Goal: Task Accomplishment & Management: Use online tool/utility

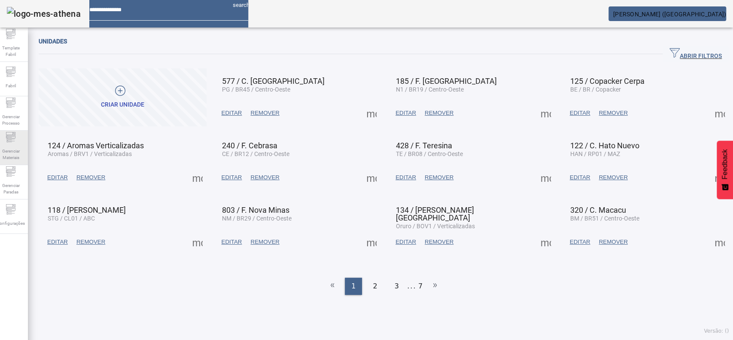
click at [12, 145] on span "Gerenciar Materiais" at bounding box center [11, 154] width 26 height 18
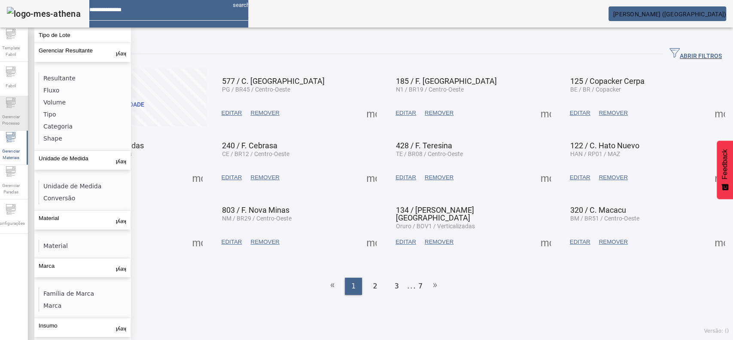
click at [22, 109] on div "Gerenciar Processo" at bounding box center [11, 113] width 34 height 34
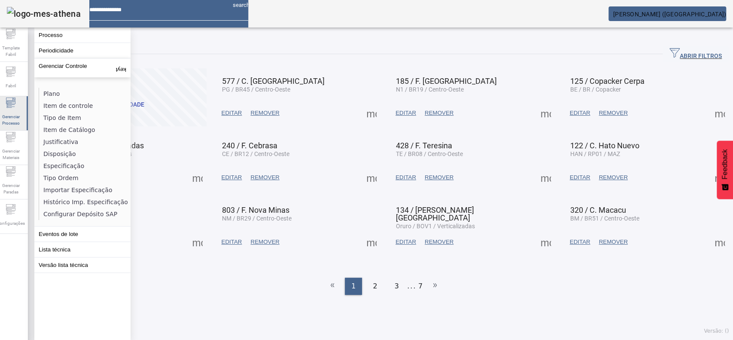
click at [16, 107] on icon at bounding box center [11, 102] width 10 height 10
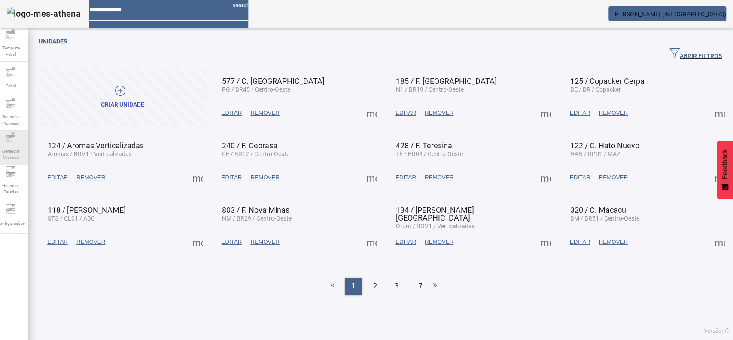
click at [16, 142] on icon at bounding box center [11, 137] width 10 height 10
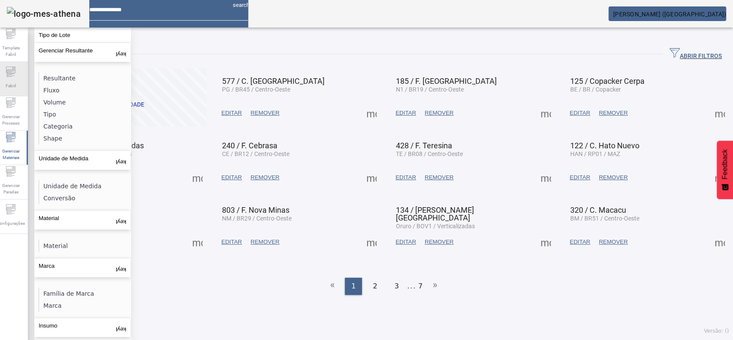
click at [18, 84] on span "Fabril" at bounding box center [10, 86] width 15 height 12
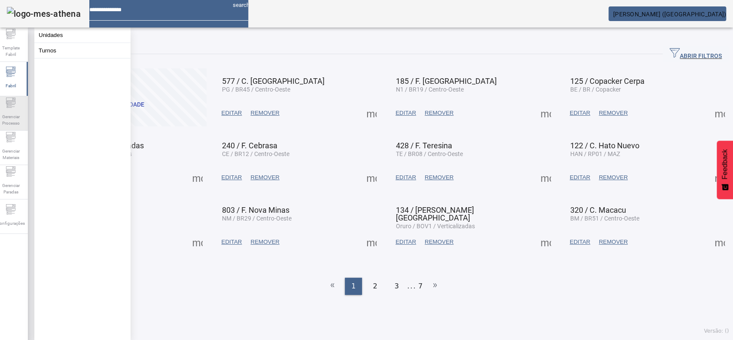
click at [11, 107] on icon at bounding box center [11, 102] width 10 height 10
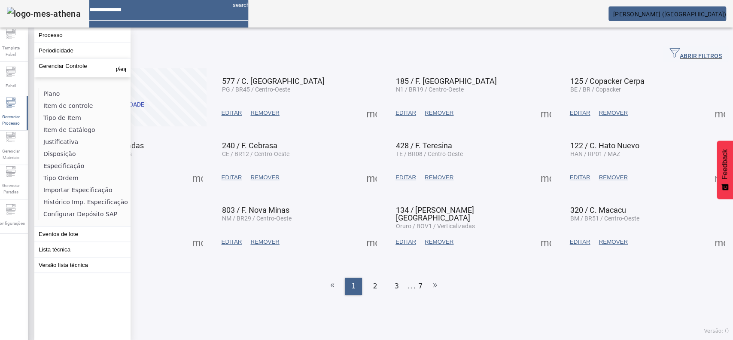
click at [659, 13] on span "[PERSON_NAME] ([GEOGRAPHIC_DATA])" at bounding box center [669, 14] width 113 height 7
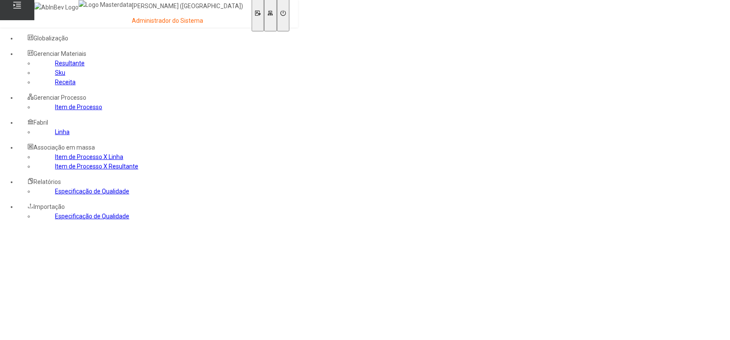
click at [55, 110] on link "Item de Processo" at bounding box center [78, 106] width 47 height 7
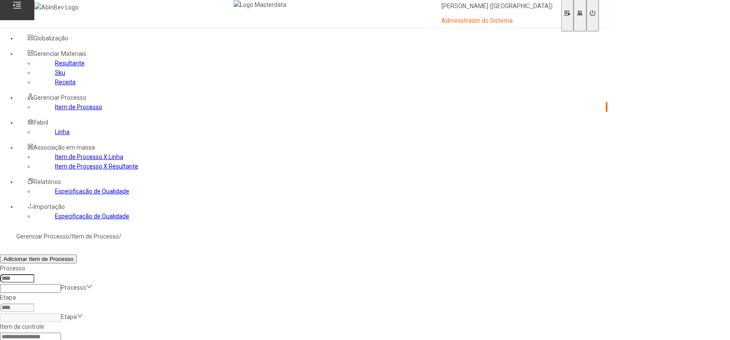
paste input "*****"
type input "*****"
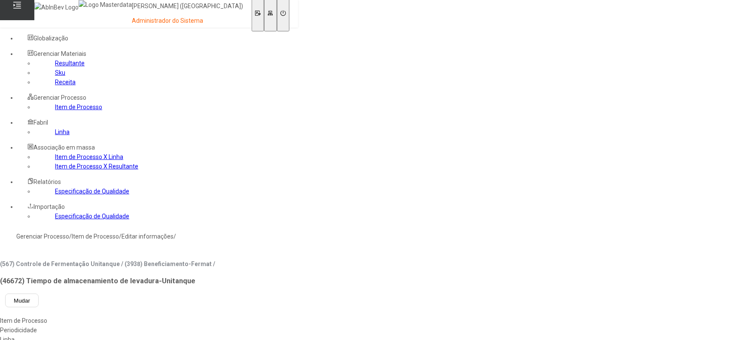
type input "****"
type input "*****"
click at [215, 334] on div "Linha" at bounding box center [107, 338] width 215 height 9
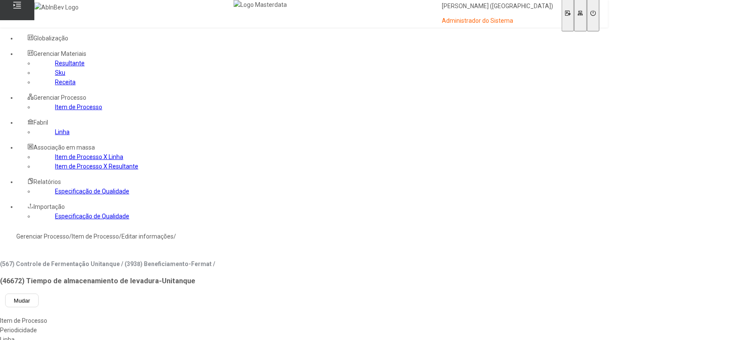
click at [248, 334] on div "Linha" at bounding box center [303, 338] width 607 height 9
click at [246, 334] on div "Linha" at bounding box center [303, 338] width 607 height 9
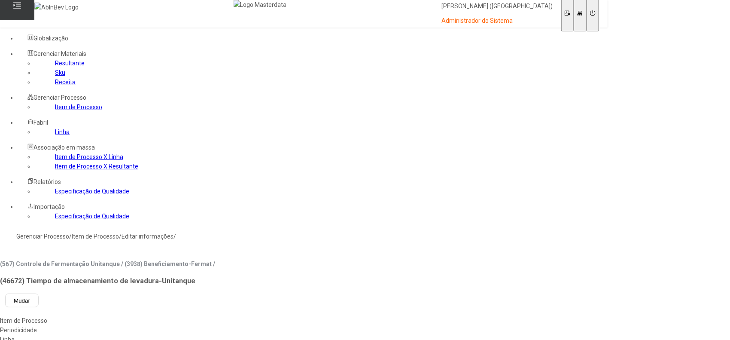
click at [244, 334] on div "Linha" at bounding box center [303, 338] width 607 height 9
type input "******"
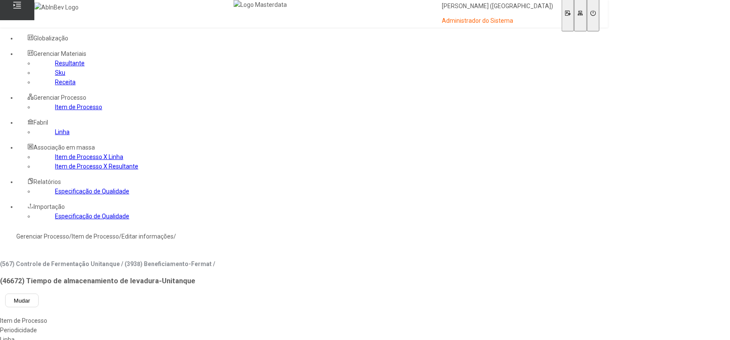
click at [159, 339] on div "C. Zarate" at bounding box center [79, 344] width 159 height 9
type input "***"
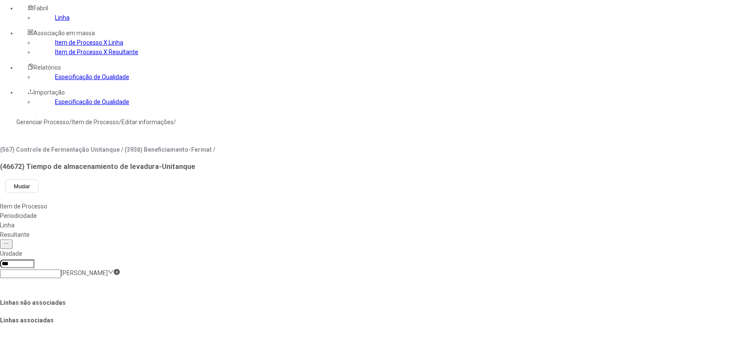
type input "****"
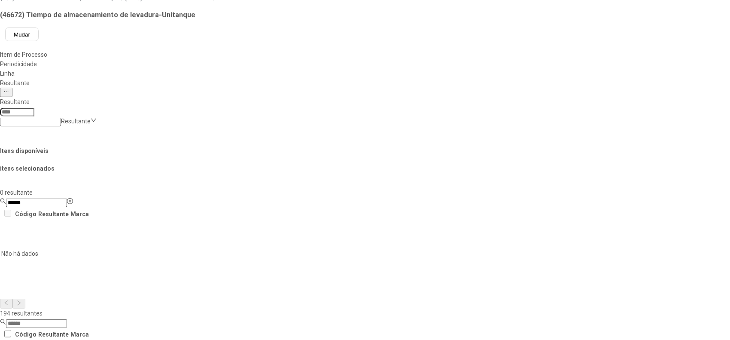
scroll to position [272, 0]
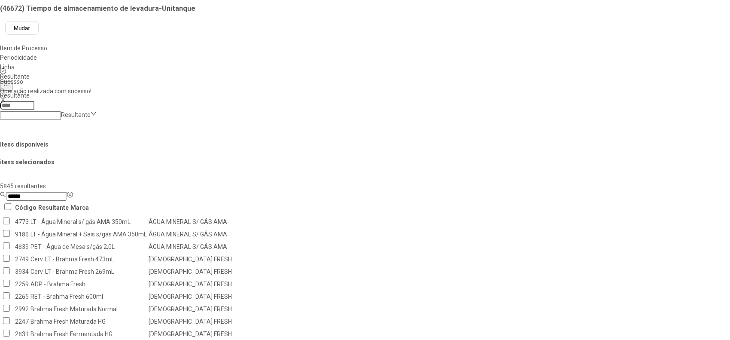
scroll to position [158, 0]
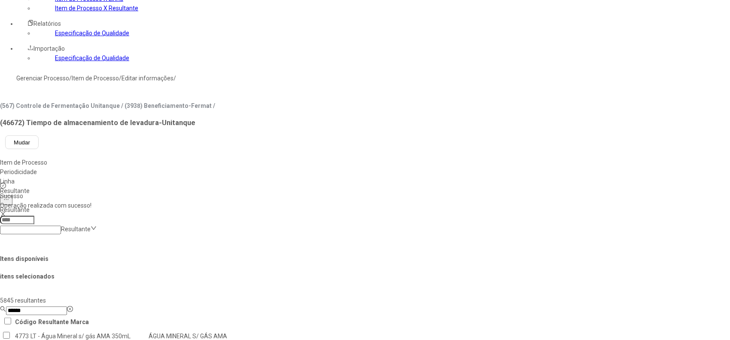
click at [67, 306] on input "******" at bounding box center [36, 310] width 61 height 9
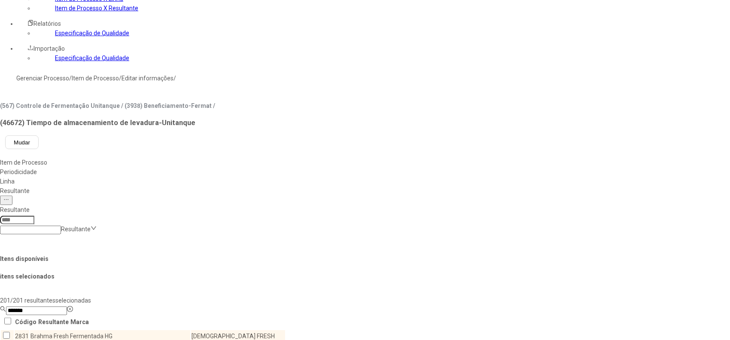
click at [144, 293] on td "Fermento-Descartado/Recuperado" at bounding box center [87, 299] width 114 height 12
click at [144, 305] on td "Fermento-Descartado NOTTHINGAM" at bounding box center [87, 311] width 114 height 12
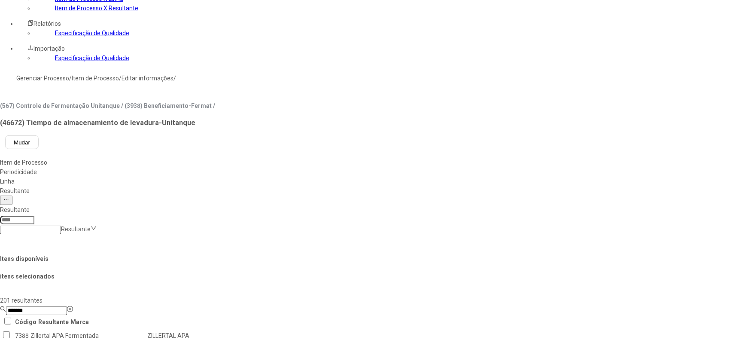
click at [67, 306] on input "*******" at bounding box center [36, 310] width 61 height 9
type input "**********"
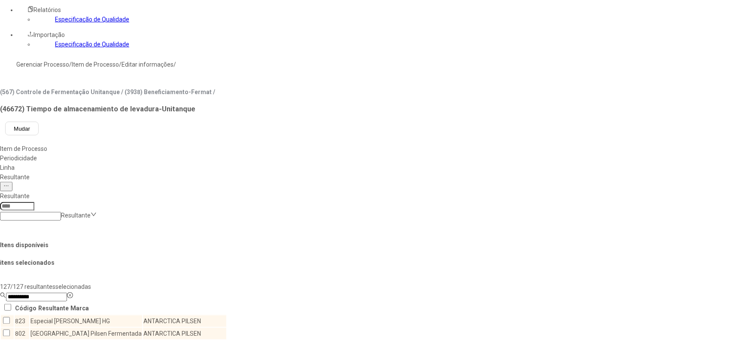
scroll to position [1183, 0]
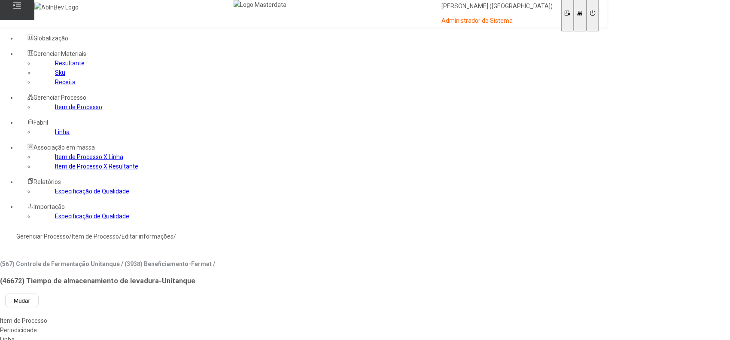
click at [66, 110] on link "Item de Processo" at bounding box center [78, 106] width 47 height 7
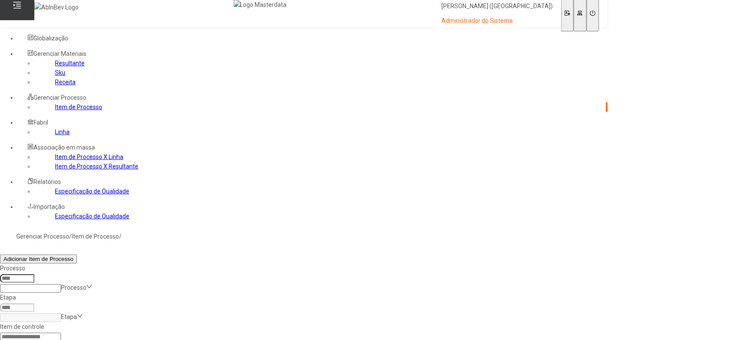
click at [61, 332] on input at bounding box center [30, 336] width 61 height 9
type input "*****"
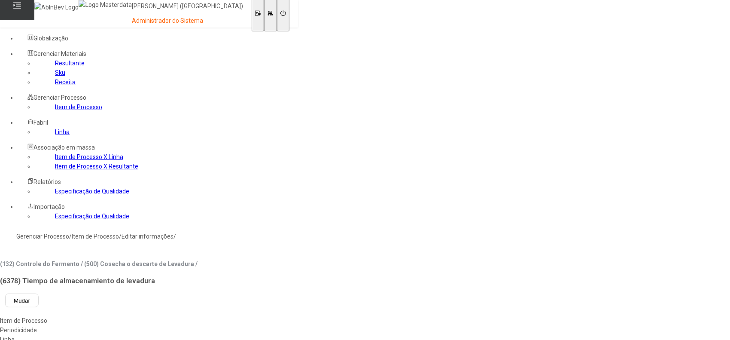
type input "***"
type input "*****"
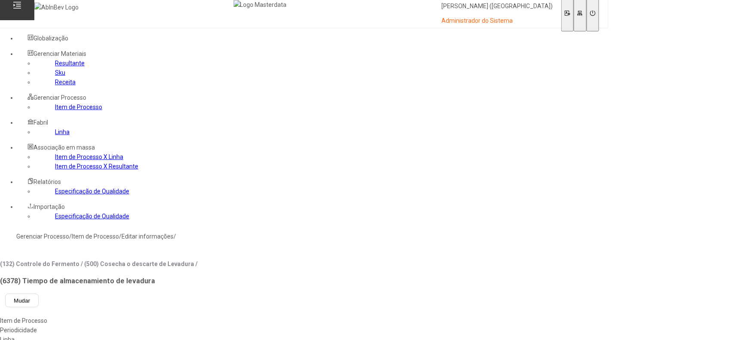
click at [250, 334] on div "Linha" at bounding box center [303, 338] width 607 height 9
click at [243, 334] on div "Linha" at bounding box center [303, 338] width 607 height 9
click at [55, 110] on link "Item de Processo" at bounding box center [78, 106] width 47 height 7
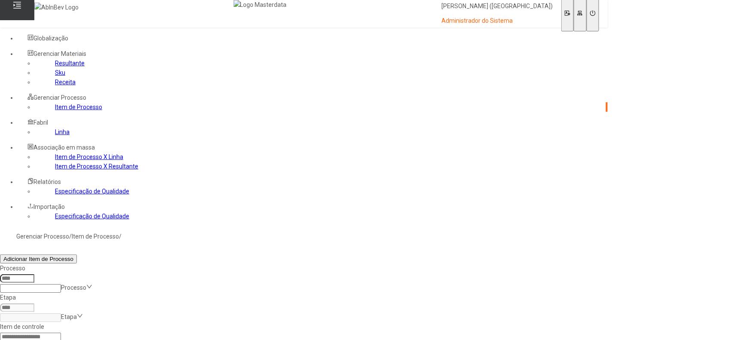
paste input "**********"
type input "**********"
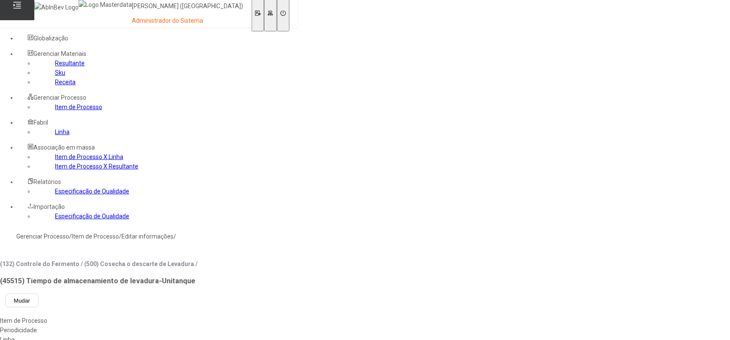
type input "*****"
type input "***"
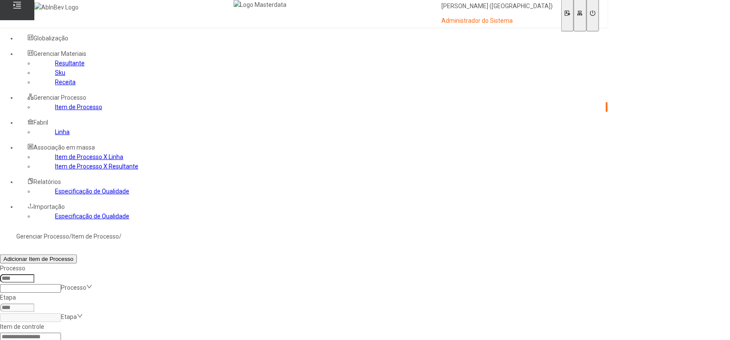
paste input "**********"
type input "**********"
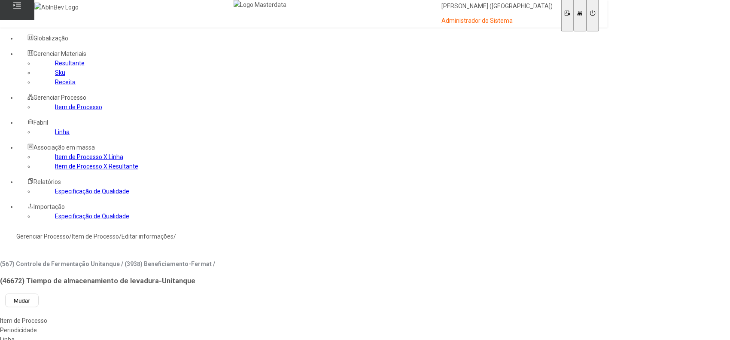
click at [251, 334] on div "Linha" at bounding box center [303, 338] width 607 height 9
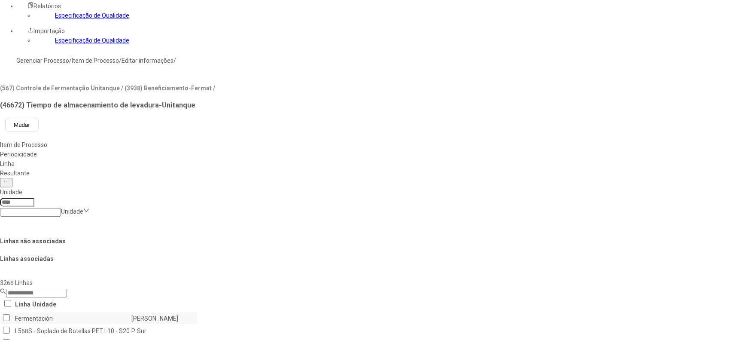
scroll to position [229, 0]
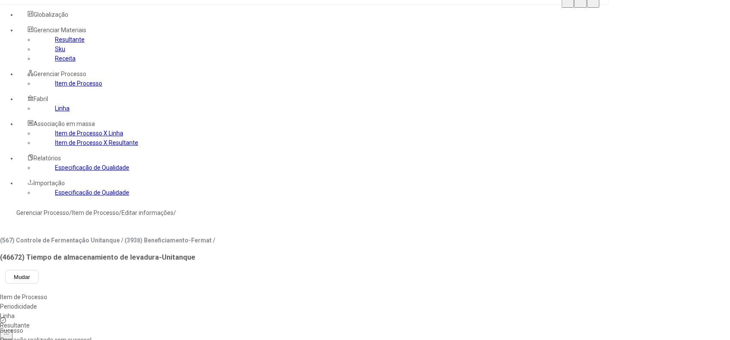
scroll to position [0, 0]
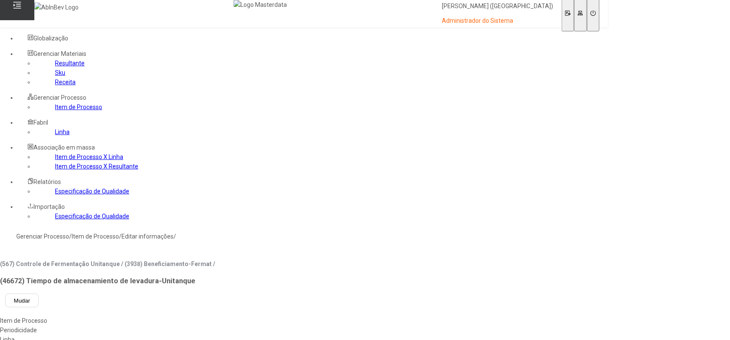
click at [160, 316] on div "Item de Processo" at bounding box center [303, 320] width 607 height 9
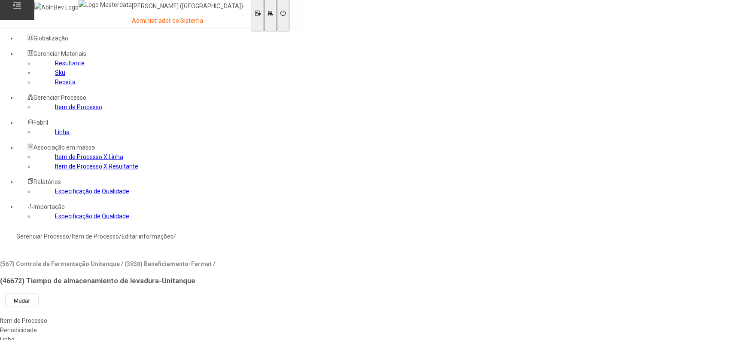
type input "****"
type input "*****"
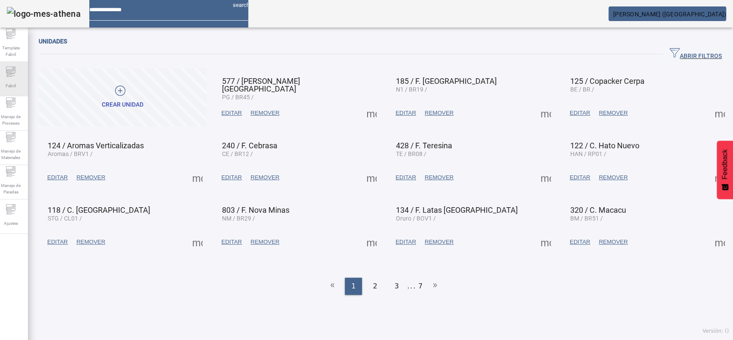
click at [18, 88] on span "Fabril" at bounding box center [10, 86] width 15 height 12
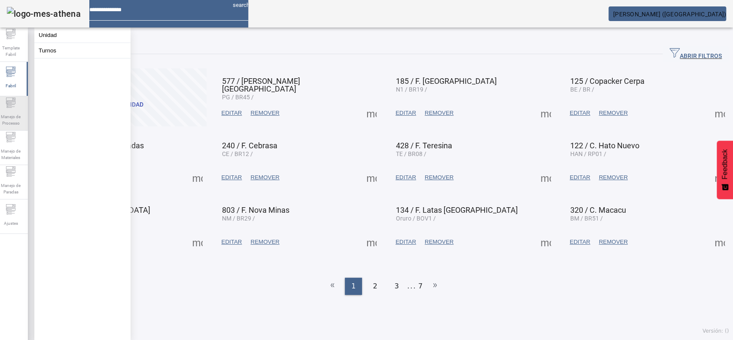
click at [0, 109] on div "Manejo de Processo" at bounding box center [11, 113] width 34 height 34
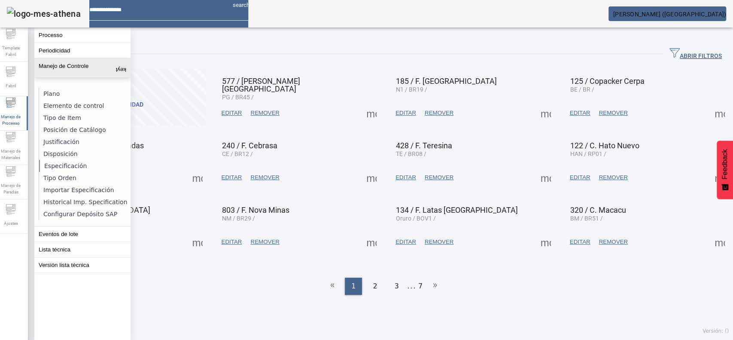
click at [58, 167] on li "Especificación" at bounding box center [84, 166] width 91 height 12
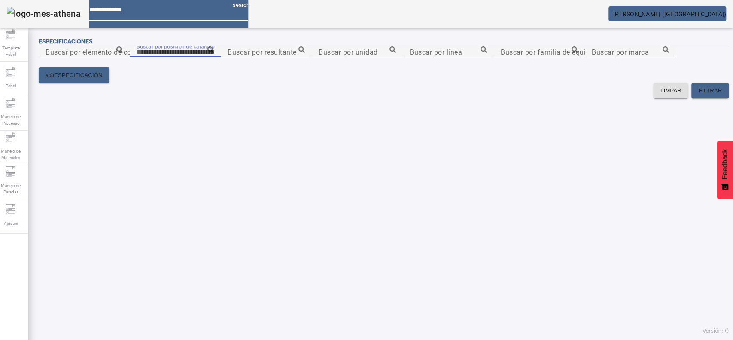
click at [214, 57] on input "Buscar por posición de catálogo" at bounding box center [175, 52] width 77 height 10
paste input "**********"
click at [214, 53] on icon at bounding box center [210, 49] width 6 height 6
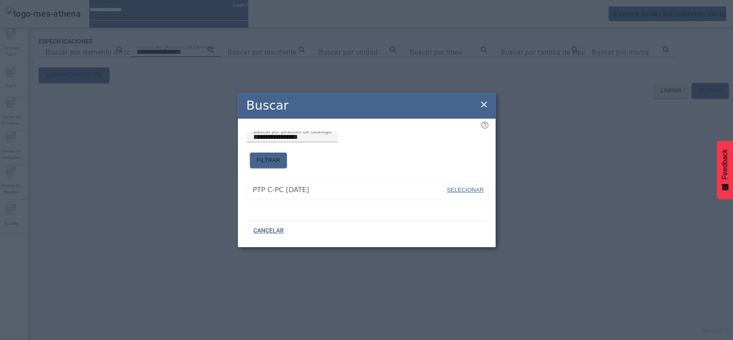
click at [448, 186] on span "SELECIONAR" at bounding box center [465, 189] width 37 height 6
type input "**********"
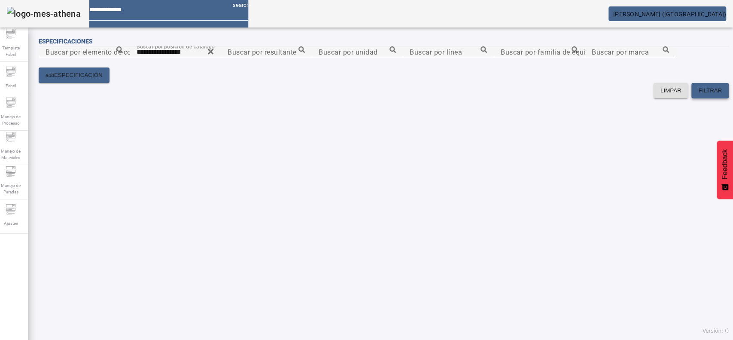
click at [698, 95] on span "FILTRAR" at bounding box center [710, 90] width 24 height 9
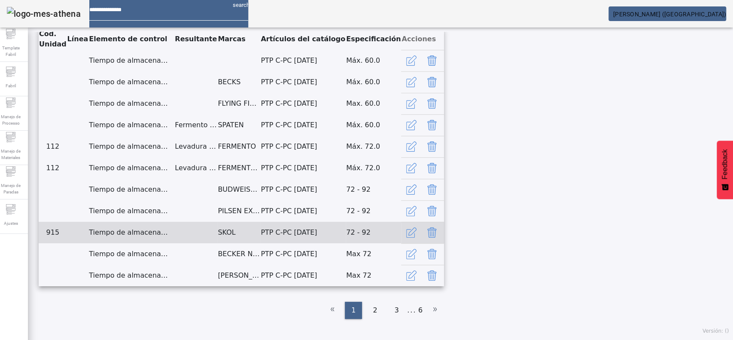
scroll to position [486, 0]
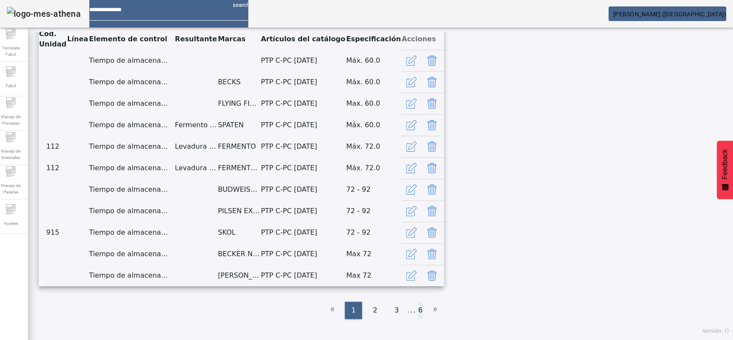
click at [418, 311] on li "6" at bounding box center [420, 309] width 4 height 17
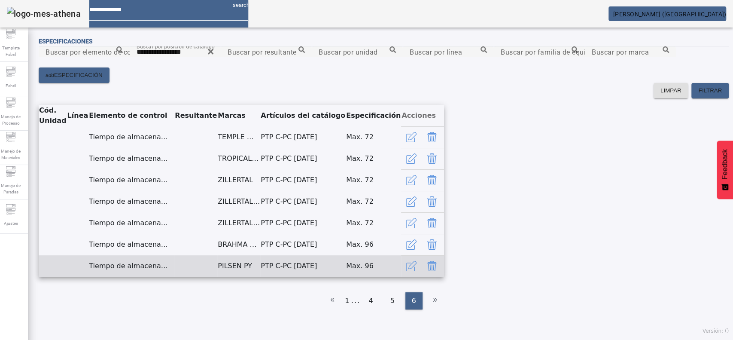
scroll to position [292, 0]
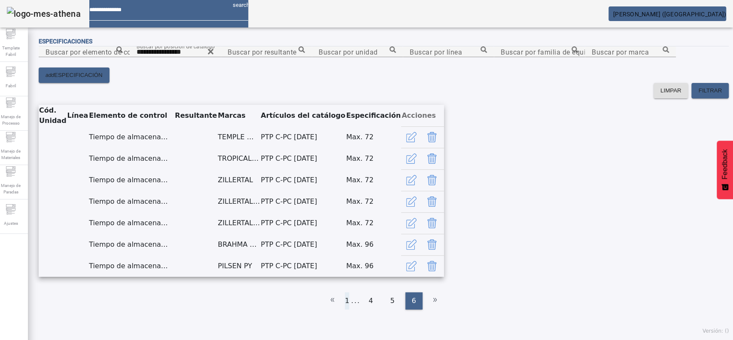
click at [345, 309] on li "1" at bounding box center [347, 300] width 4 height 17
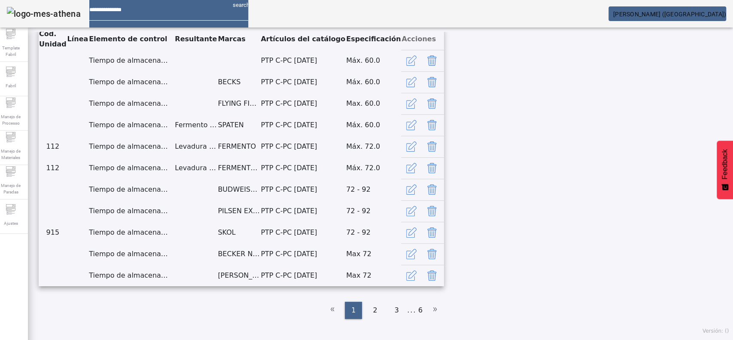
scroll to position [486, 0]
click at [418, 313] on li "6" at bounding box center [420, 309] width 4 height 17
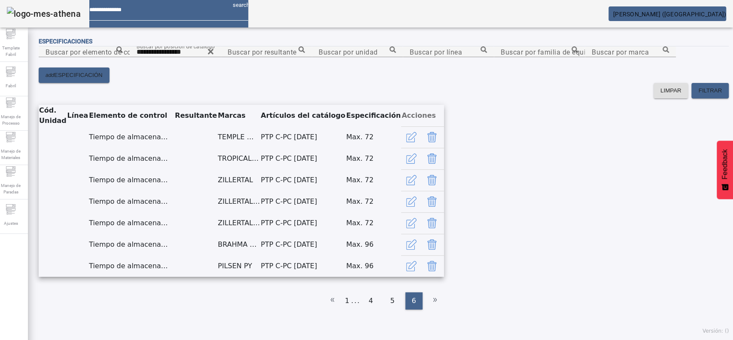
scroll to position [292, 0]
click at [390, 306] on span "5" at bounding box center [392, 300] width 4 height 10
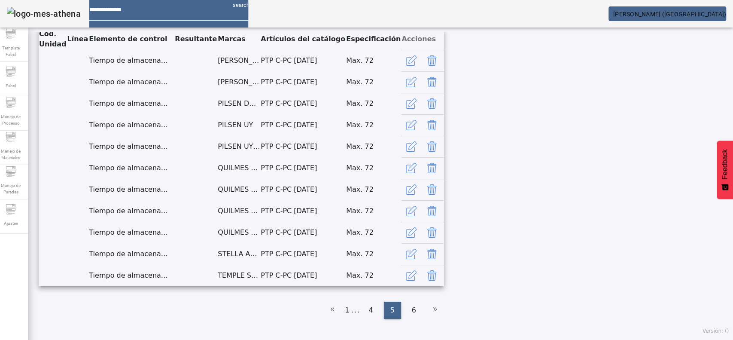
scroll to position [486, 0]
click at [368, 307] on span "4" at bounding box center [370, 310] width 4 height 10
click at [364, 310] on span "3" at bounding box center [366, 310] width 4 height 10
click at [355, 309] on span "2" at bounding box center [357, 310] width 4 height 10
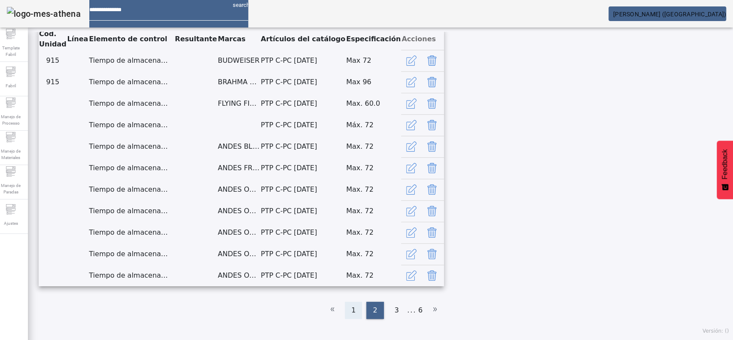
click at [353, 307] on div "1" at bounding box center [353, 309] width 17 height 17
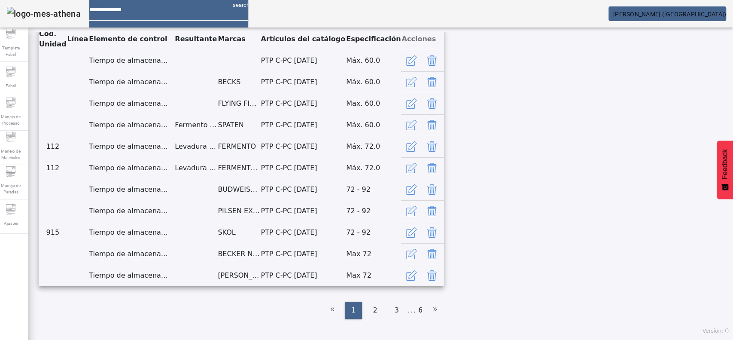
scroll to position [486, 0]
click at [373, 311] on span "2" at bounding box center [375, 310] width 4 height 10
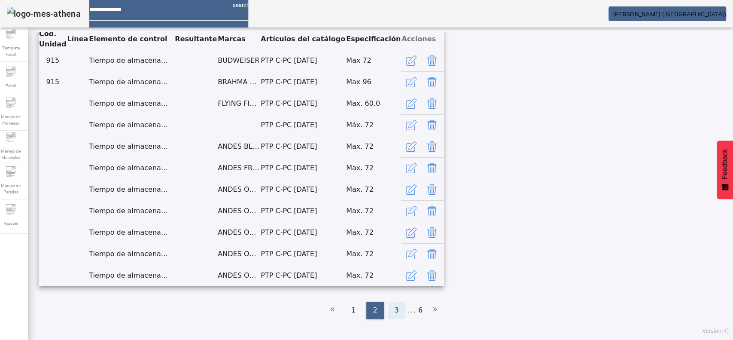
click at [395, 311] on span "3" at bounding box center [397, 310] width 4 height 10
click at [392, 309] on div "4" at bounding box center [400, 309] width 17 height 17
click at [402, 307] on div "5" at bounding box center [409, 309] width 17 height 17
click at [411, 312] on div "6" at bounding box center [413, 309] width 17 height 17
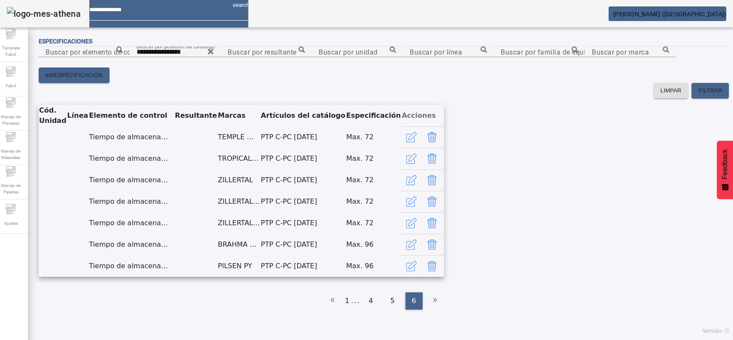
scroll to position [292, 0]
click at [334, 304] on icon at bounding box center [332, 299] width 10 height 10
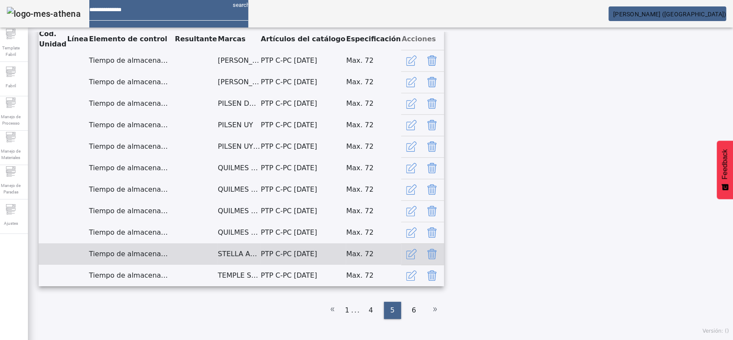
scroll to position [486, 0]
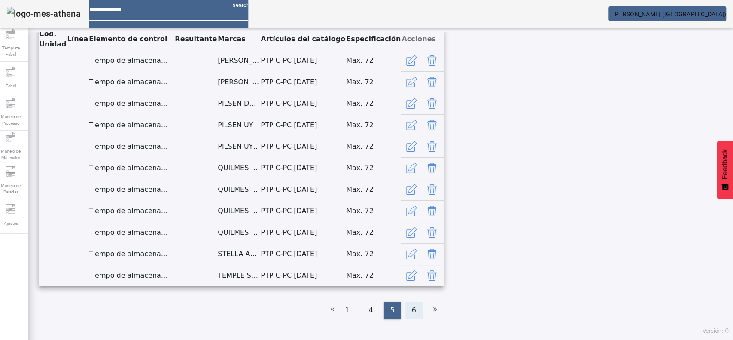
click at [412, 313] on span "6" at bounding box center [414, 310] width 4 height 10
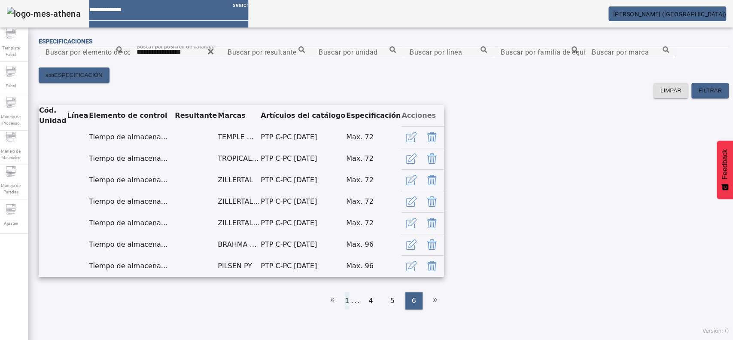
click at [345, 309] on li "1" at bounding box center [347, 300] width 4 height 17
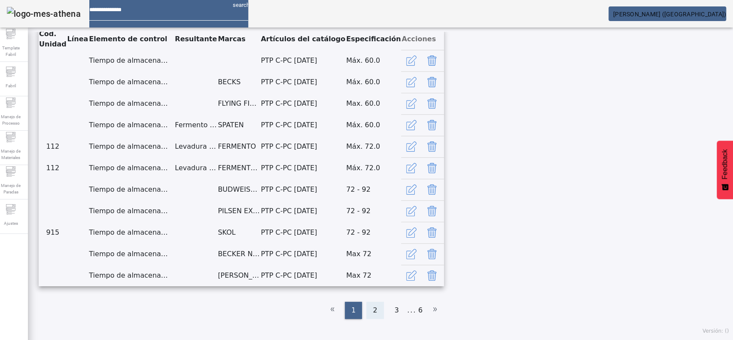
click at [373, 311] on span "2" at bounding box center [375, 310] width 4 height 10
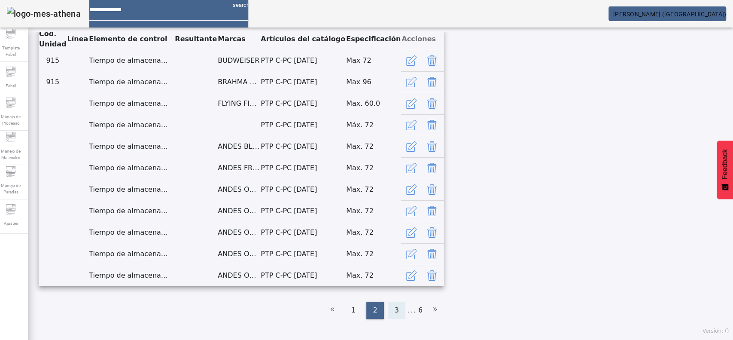
click at [395, 311] on span "3" at bounding box center [397, 310] width 4 height 10
click at [394, 313] on div "4" at bounding box center [400, 309] width 17 height 17
click at [407, 311] on span "5" at bounding box center [409, 310] width 4 height 10
click at [405, 308] on div "6" at bounding box center [413, 309] width 17 height 17
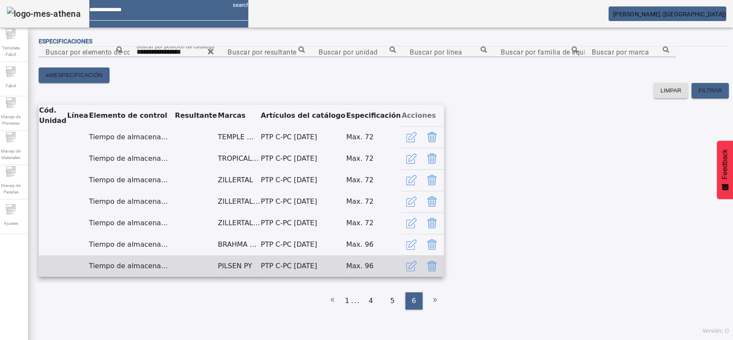
scroll to position [292, 0]
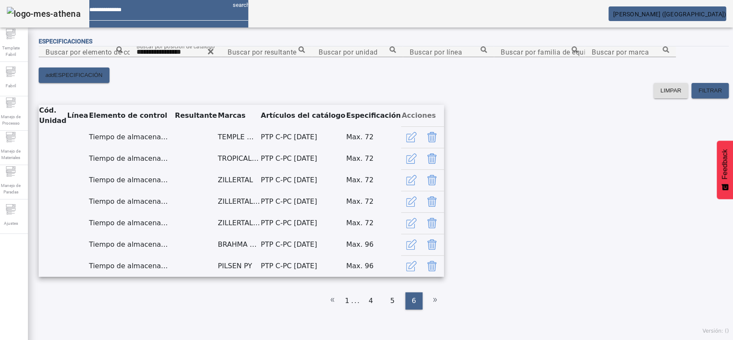
click at [429, 309] on ul "1 ... 4 5 6" at bounding box center [384, 300] width 690 height 17
click at [327, 304] on icon at bounding box center [332, 299] width 10 height 10
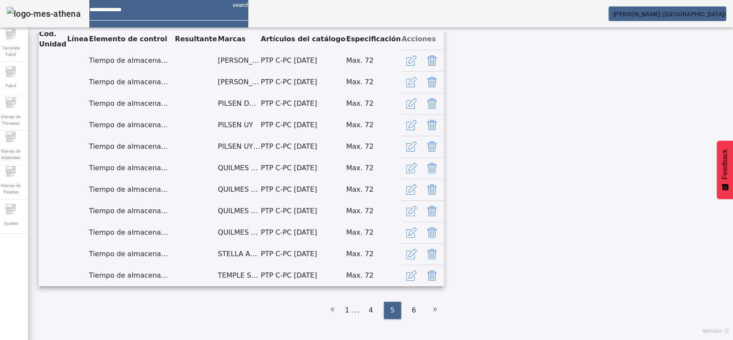
scroll to position [486, 0]
click at [345, 312] on li "1" at bounding box center [347, 309] width 4 height 17
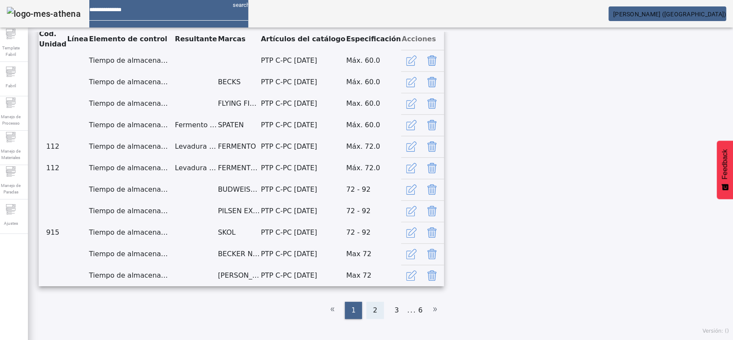
click at [377, 313] on div "2" at bounding box center [374, 309] width 17 height 17
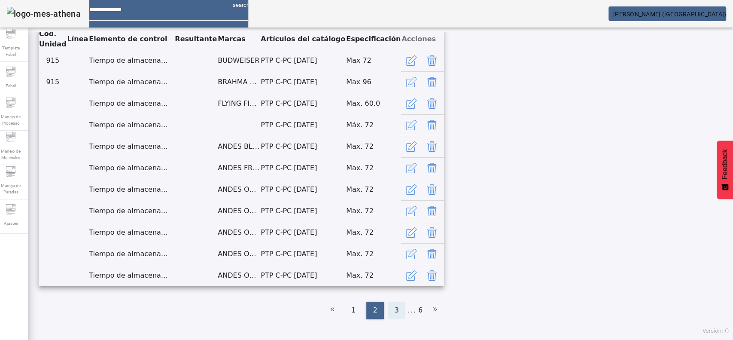
click at [394, 311] on div "3" at bounding box center [396, 309] width 17 height 17
click at [401, 310] on div "4" at bounding box center [400, 309] width 17 height 17
click at [401, 307] on div "5" at bounding box center [409, 309] width 17 height 17
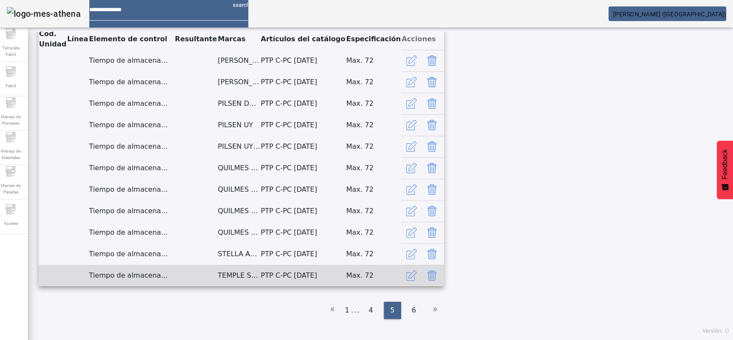
scroll to position [486, 0]
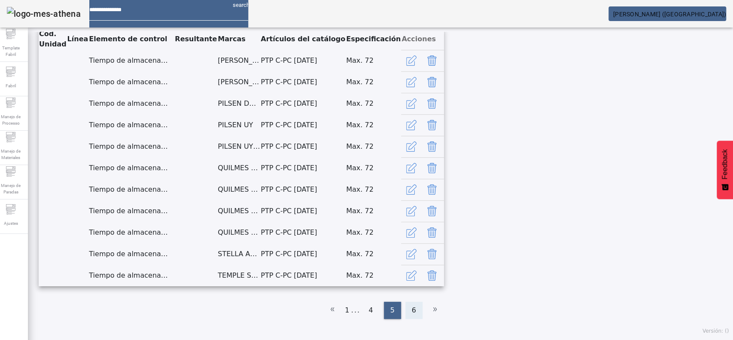
click at [405, 311] on div "6" at bounding box center [413, 309] width 17 height 17
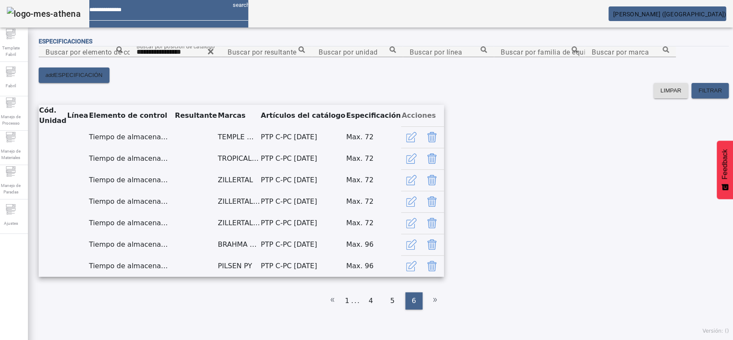
scroll to position [292, 0]
click at [331, 304] on icon at bounding box center [332, 299] width 10 height 10
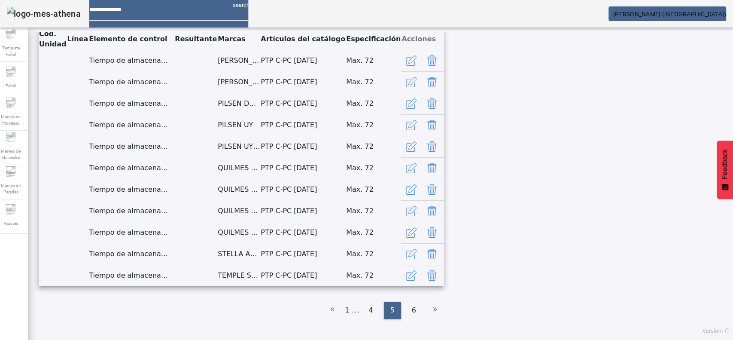
scroll to position [486, 0]
click at [345, 313] on li "1" at bounding box center [347, 309] width 4 height 17
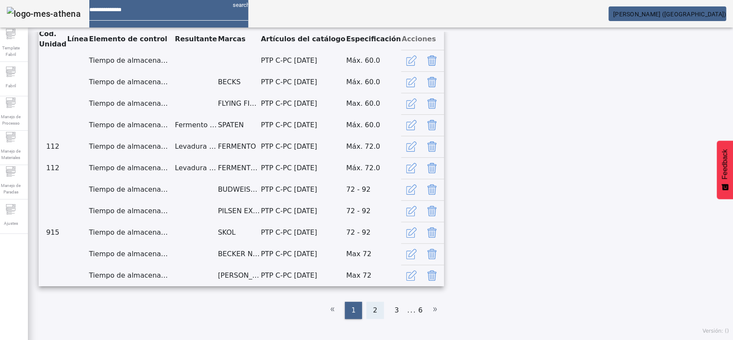
click at [367, 312] on div "2" at bounding box center [374, 309] width 17 height 17
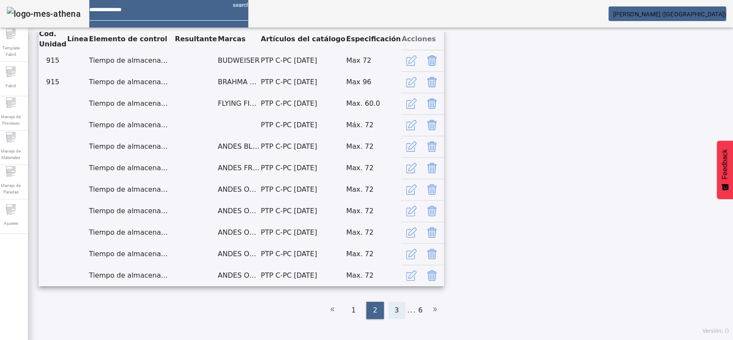
click at [395, 307] on span "3" at bounding box center [397, 310] width 4 height 10
click at [392, 315] on div "4" at bounding box center [400, 309] width 17 height 17
drag, startPoint x: 400, startPoint y: 314, endPoint x: 405, endPoint y: 318, distance: 6.4
click at [405, 318] on div "5" at bounding box center [409, 309] width 17 height 17
click at [412, 310] on span "6" at bounding box center [414, 310] width 4 height 10
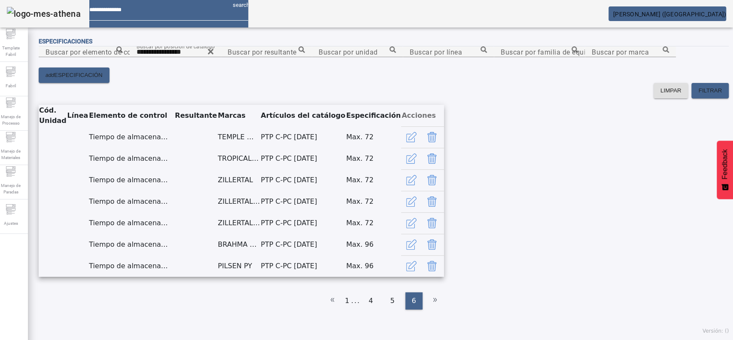
scroll to position [292, 0]
click at [426, 309] on ul "1 ... 4 5 6" at bounding box center [384, 300] width 690 height 17
click at [390, 306] on span "5" at bounding box center [392, 300] width 4 height 10
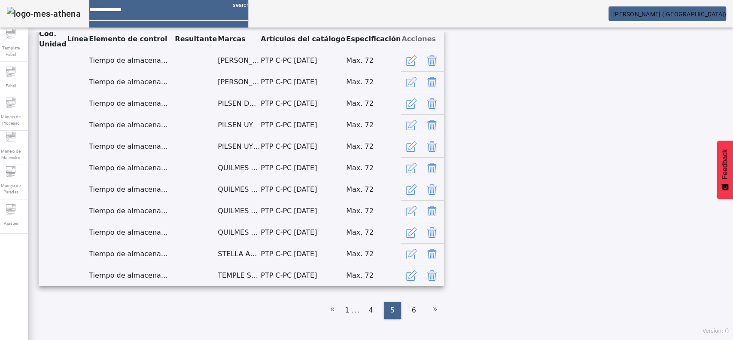
scroll to position [486, 0]
click at [368, 314] on span "4" at bounding box center [370, 310] width 4 height 10
click at [422, 312] on li "6" at bounding box center [424, 309] width 4 height 17
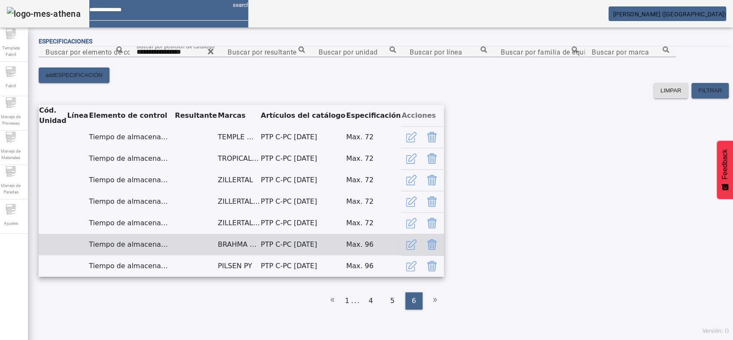
scroll to position [292, 0]
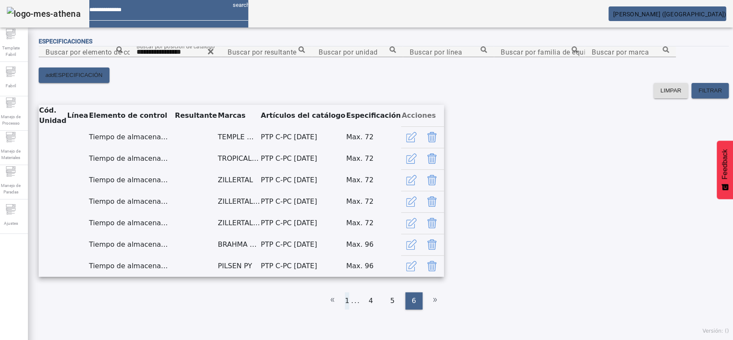
click at [345, 309] on li "1" at bounding box center [347, 300] width 4 height 17
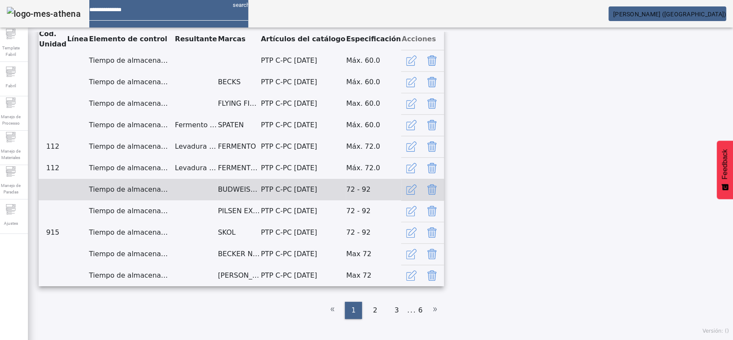
scroll to position [486, 0]
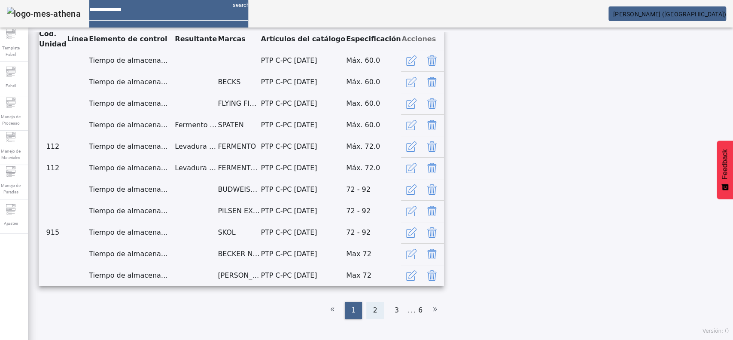
click at [373, 307] on span "2" at bounding box center [375, 310] width 4 height 10
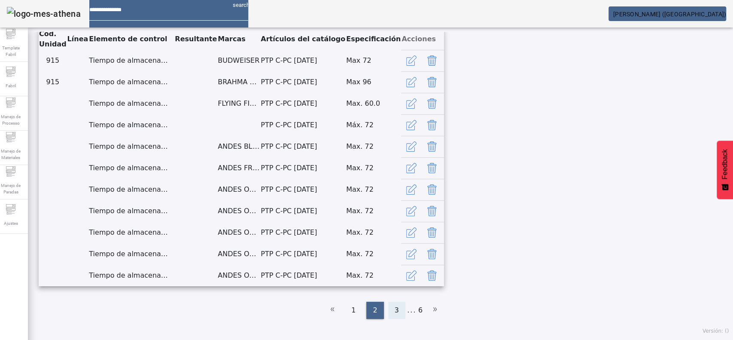
click at [395, 312] on span "3" at bounding box center [397, 310] width 4 height 10
click at [398, 308] on div "4" at bounding box center [400, 309] width 17 height 17
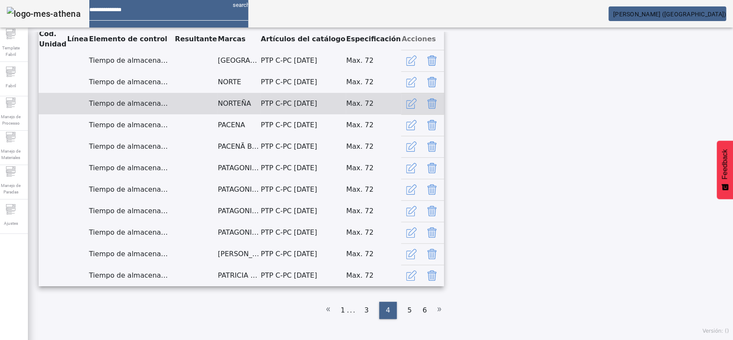
scroll to position [0, 0]
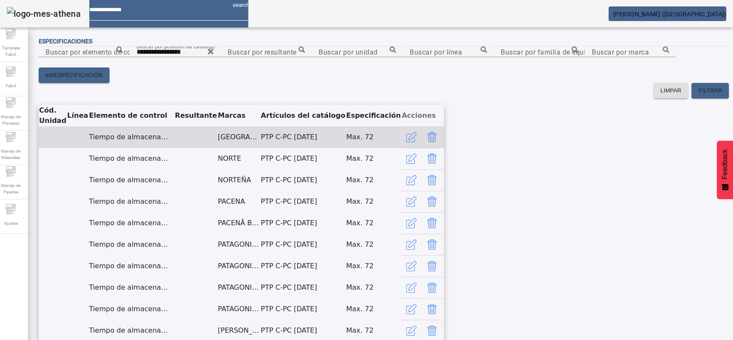
drag, startPoint x: 264, startPoint y: 264, endPoint x: 98, endPoint y: 266, distance: 166.1
click at [98, 148] on tr "Tiempo de almacenamiento de levadura-Unitanque MUNICH PTP C-PC 02.02.02 Max. 72" at bounding box center [241, 136] width 405 height 21
copy tr "Tiempo de almacenamiento de levadura-Unitanque"
